Goal: Navigation & Orientation: Go to known website

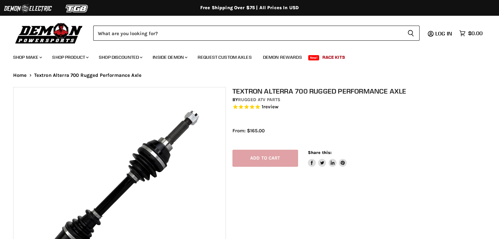
select select "******"
